Goal: Find specific page/section: Find specific page/section

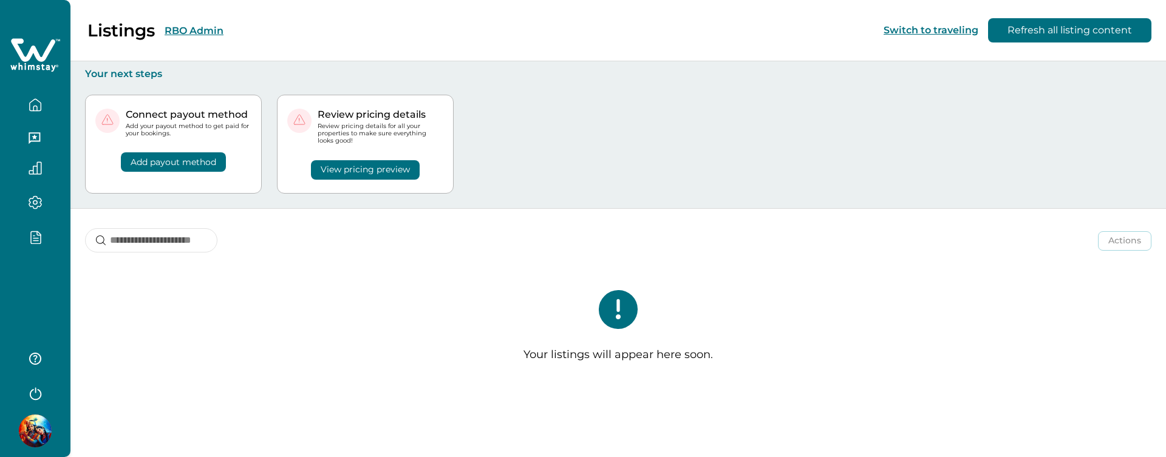
click at [44, 296] on div at bounding box center [35, 228] width 70 height 457
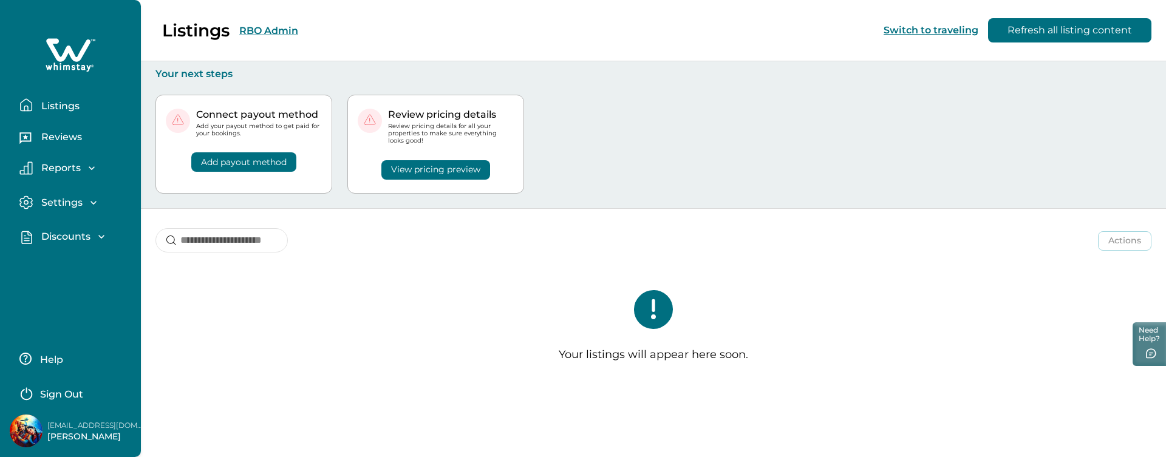
click at [70, 235] on p "Discounts" at bounding box center [64, 237] width 53 height 12
click at [75, 268] on p "Discounts" at bounding box center [64, 264] width 53 height 12
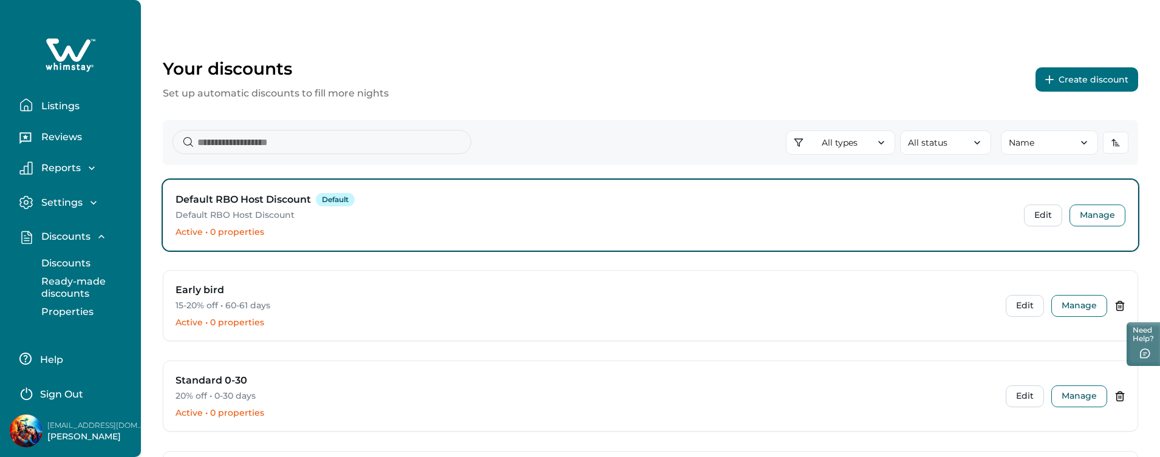
click at [78, 310] on p "Properties" at bounding box center [66, 312] width 56 height 12
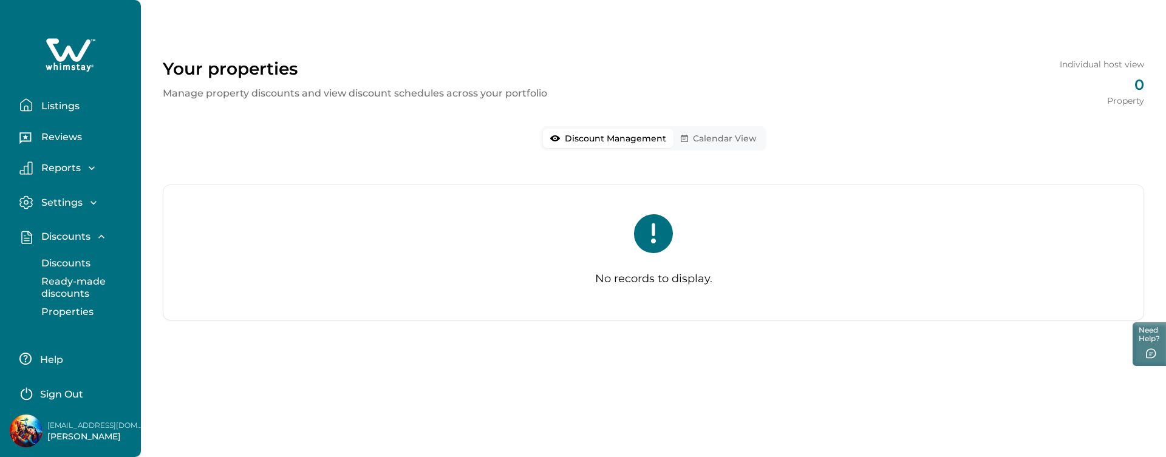
click at [65, 256] on button "Discounts" at bounding box center [84, 263] width 112 height 24
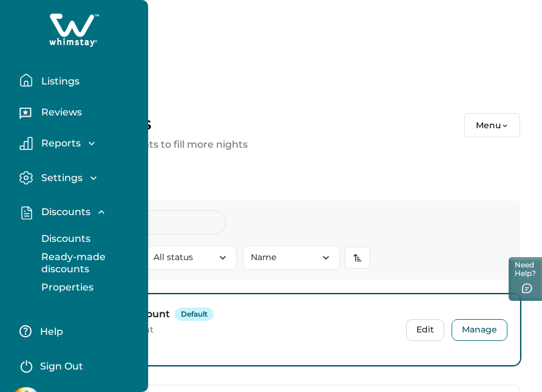
click at [353, 127] on div "Your discounts Menu" at bounding box center [271, 125] width 499 height 24
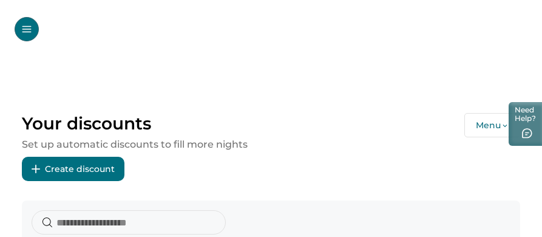
click at [486, 119] on button "Menu" at bounding box center [493, 125] width 56 height 24
